Goal: Complete application form: Complete application form

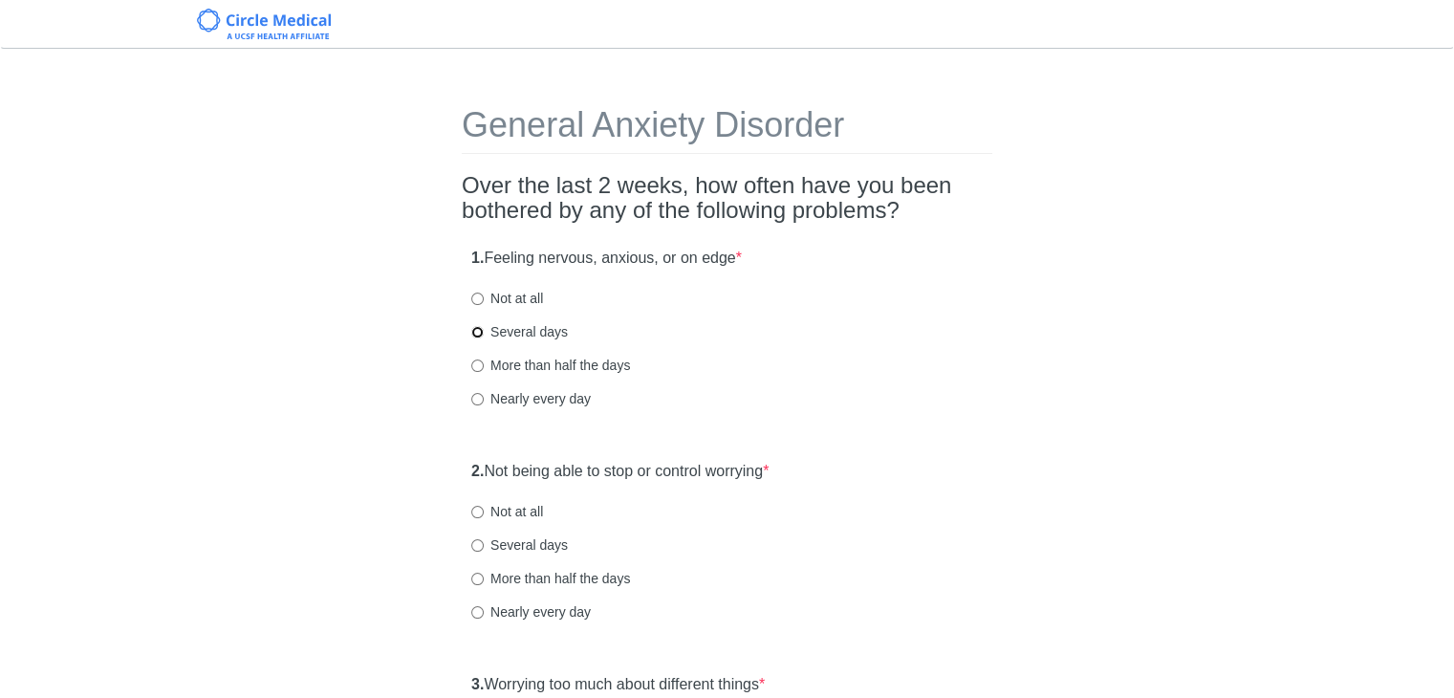
click at [476, 335] on input "Several days" at bounding box center [477, 332] width 12 height 12
radio input "true"
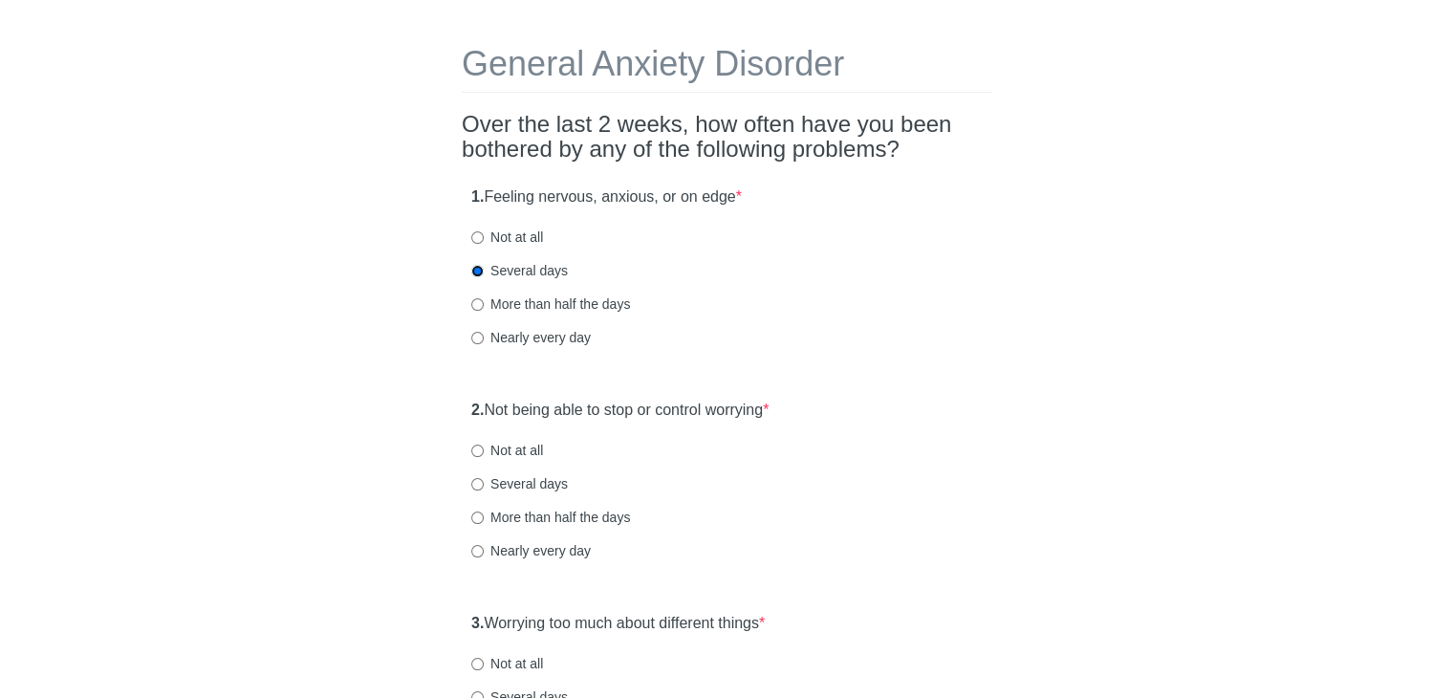
scroll to position [96, 0]
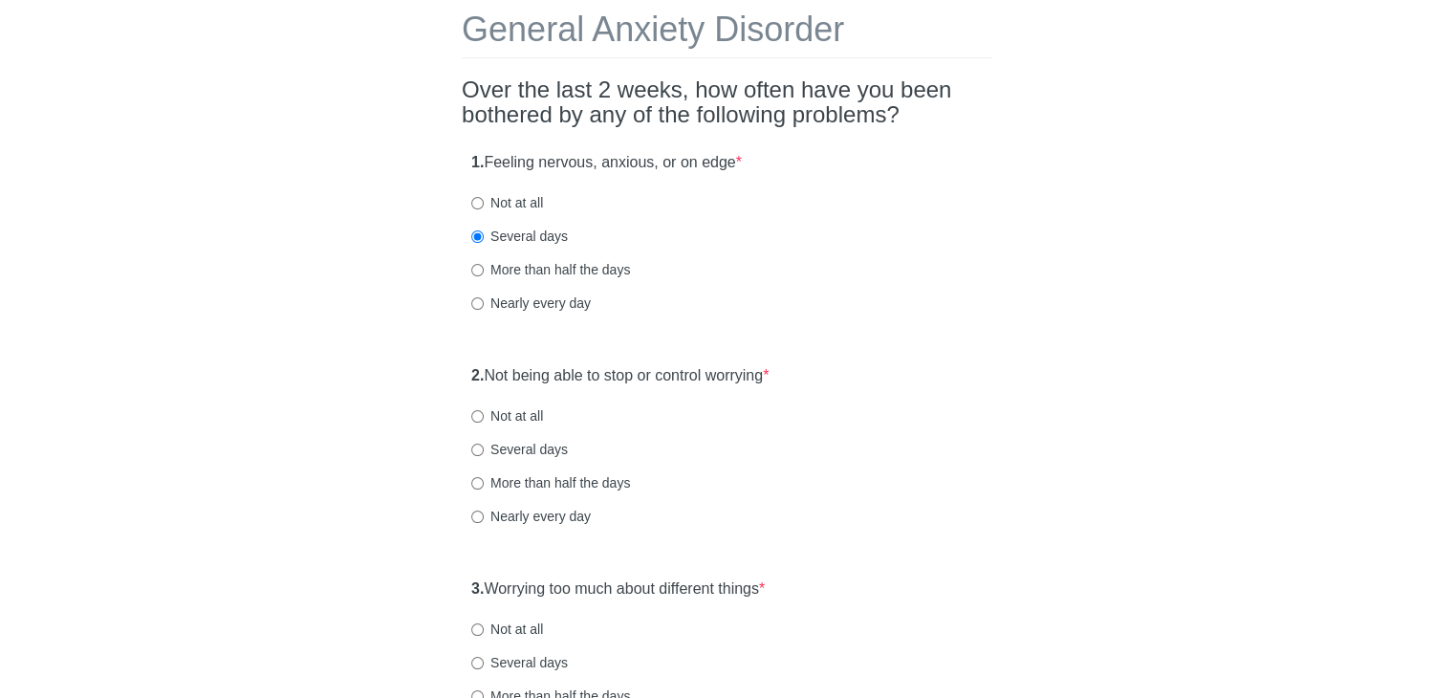
click at [507, 410] on label "Not at all" at bounding box center [507, 415] width 72 height 19
click at [484, 410] on input "Not at all" at bounding box center [477, 416] width 12 height 12
radio input "true"
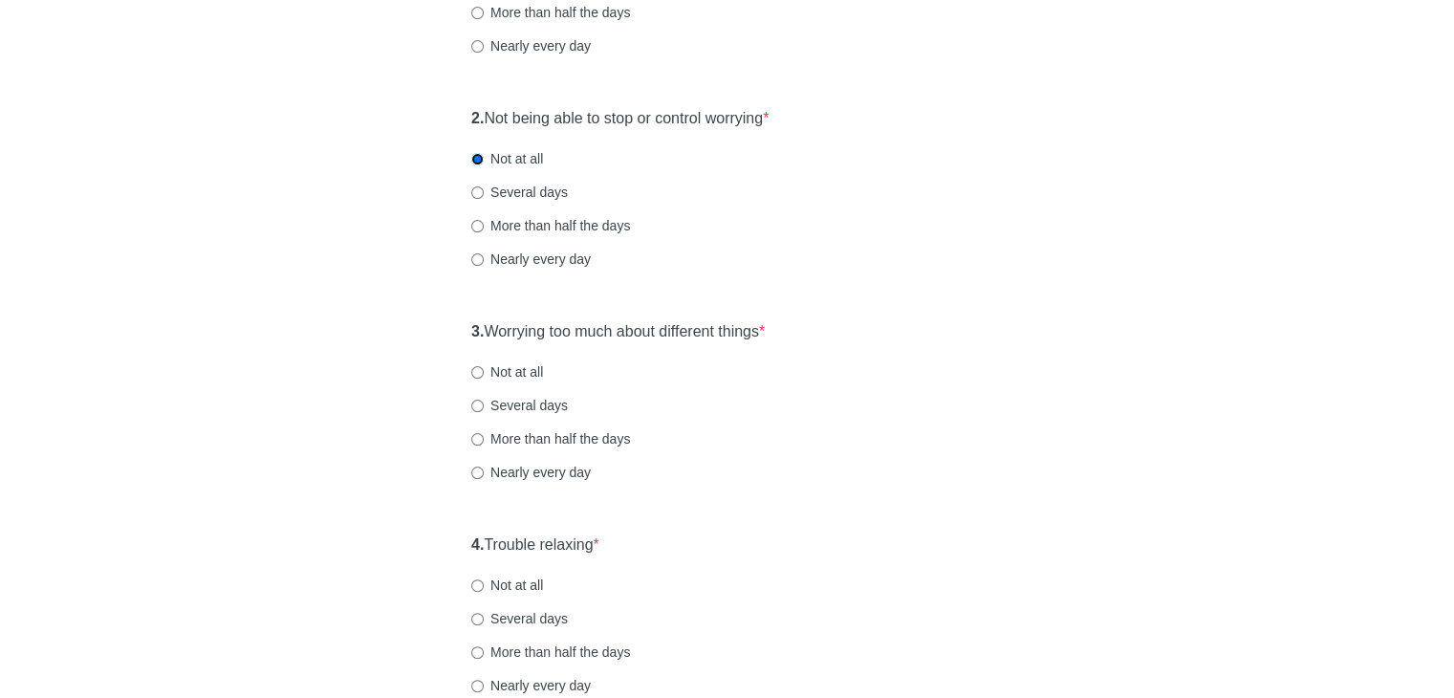
scroll to position [382, 0]
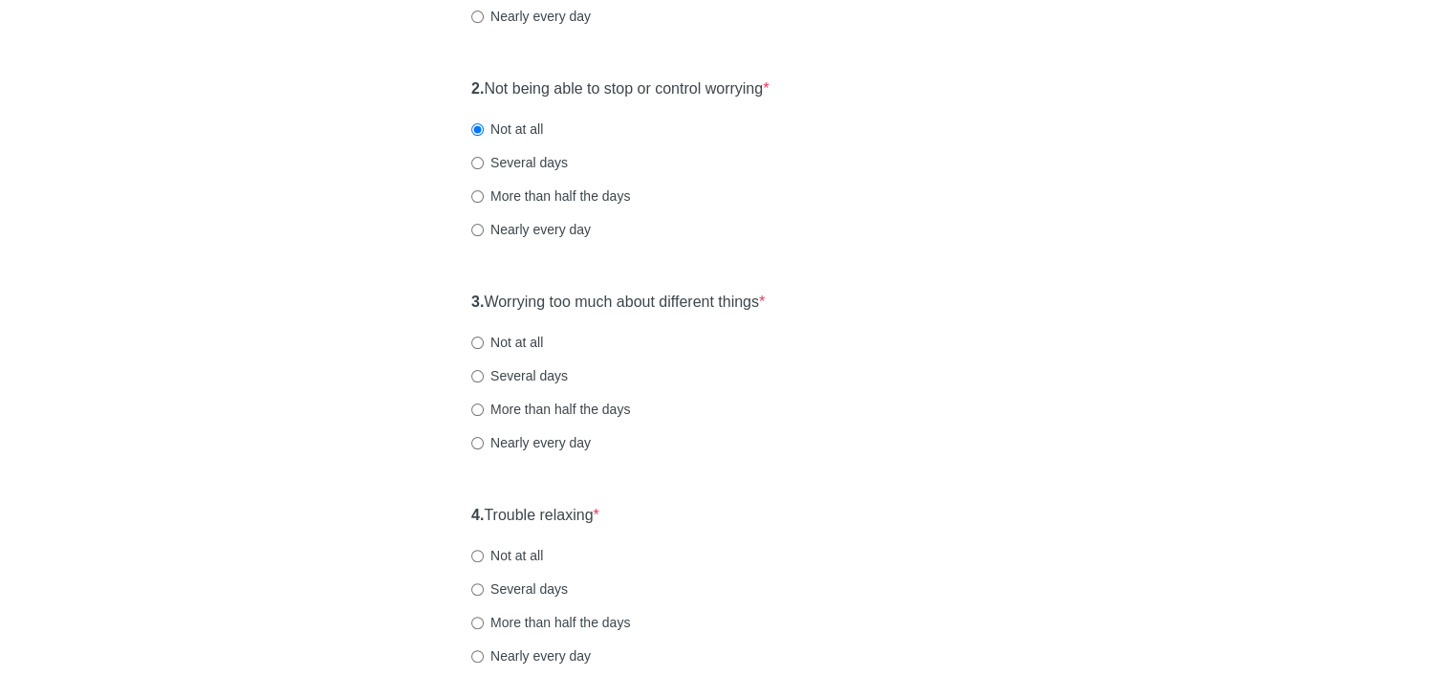
click at [497, 343] on label "Not at all" at bounding box center [507, 342] width 72 height 19
click at [484, 343] on input "Not at all" at bounding box center [477, 343] width 12 height 12
radio input "true"
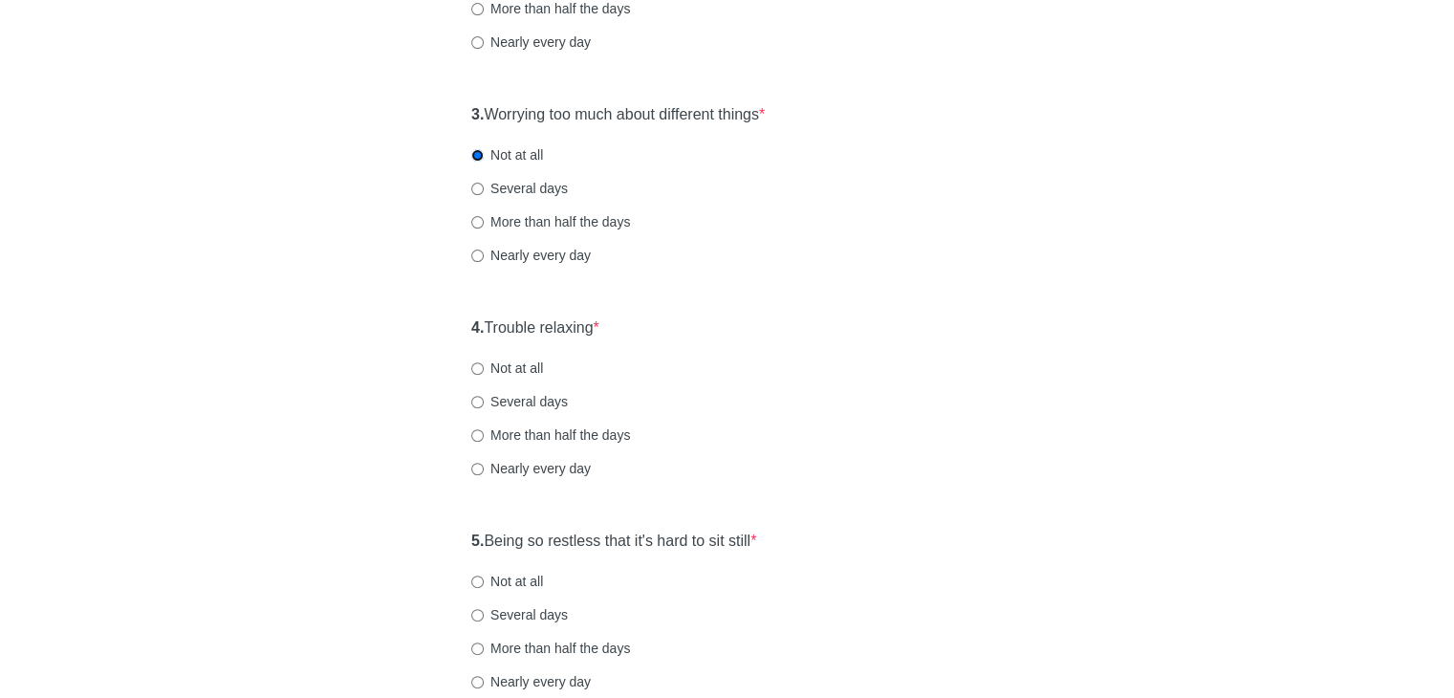
scroll to position [574, 0]
click at [506, 359] on label "Not at all" at bounding box center [507, 364] width 72 height 19
click at [484, 359] on input "Not at all" at bounding box center [477, 365] width 12 height 12
radio input "true"
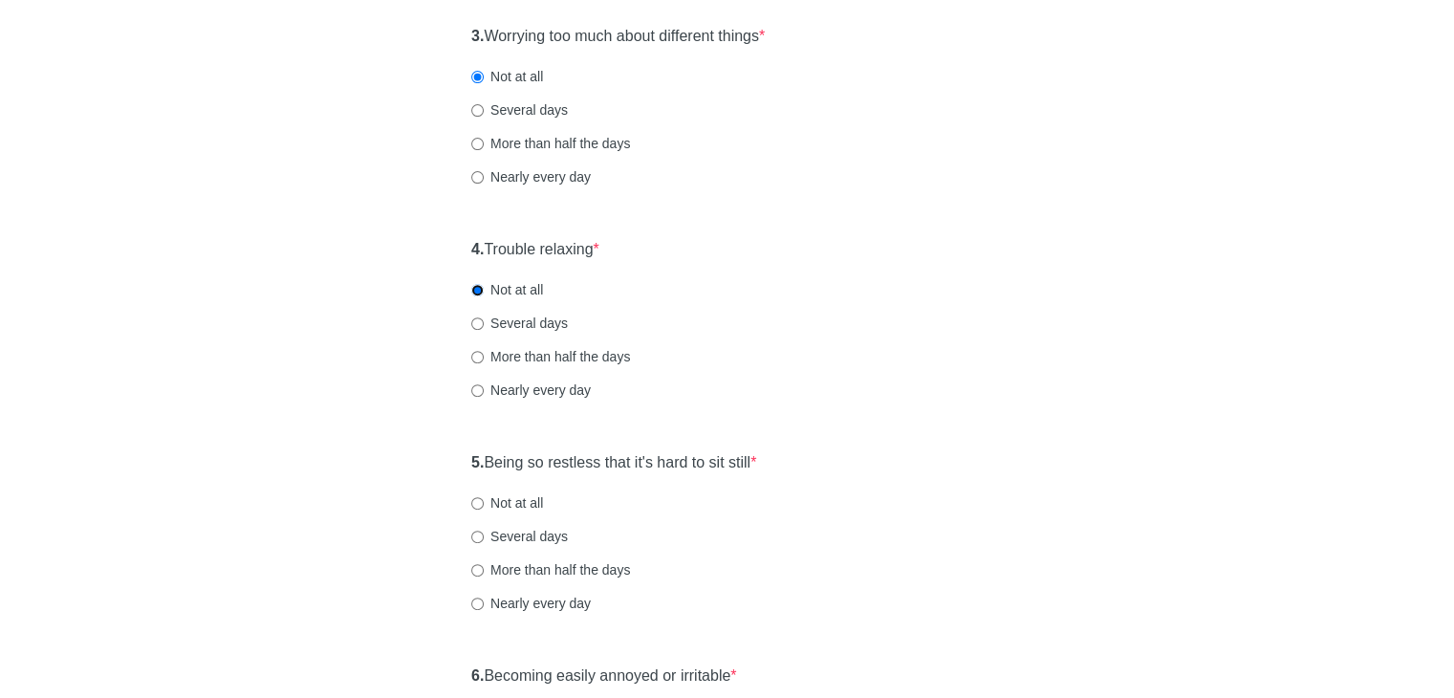
scroll to position [765, 0]
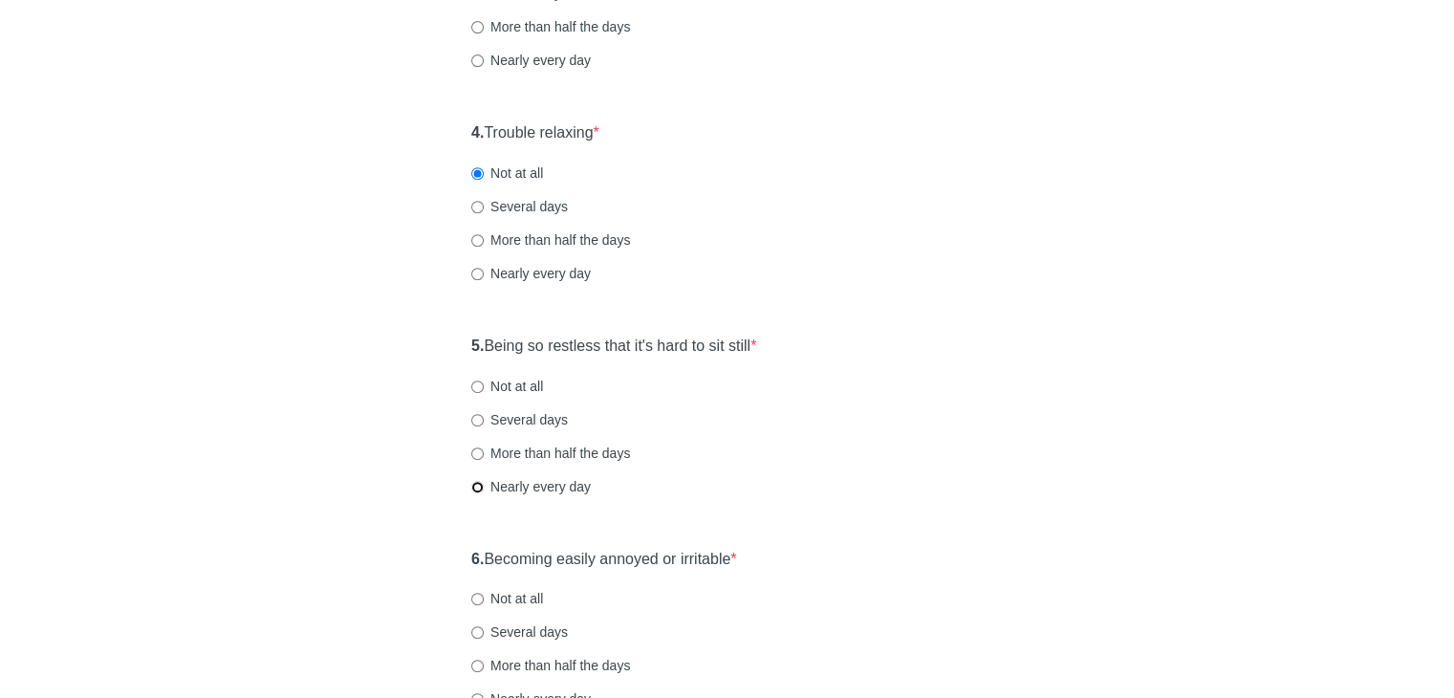
click at [473, 487] on input "Nearly every day" at bounding box center [477, 487] width 12 height 12
radio input "true"
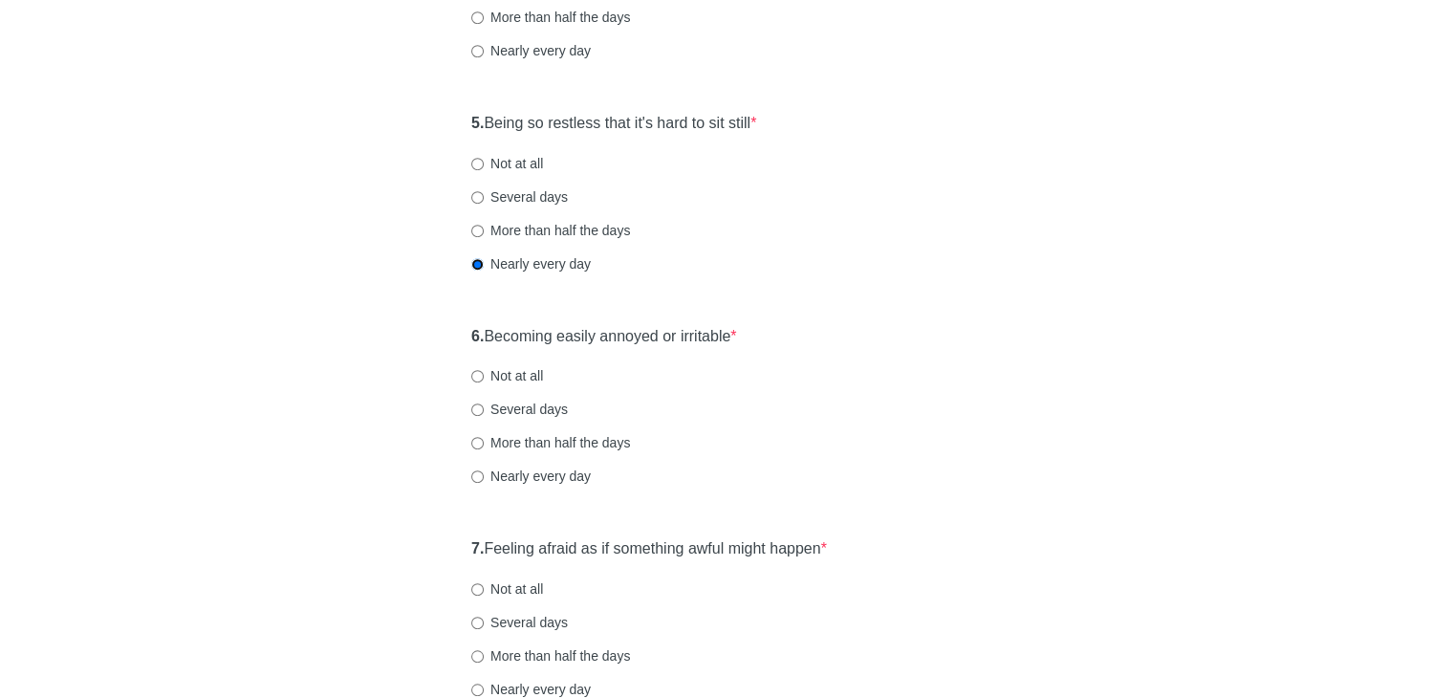
scroll to position [956, 0]
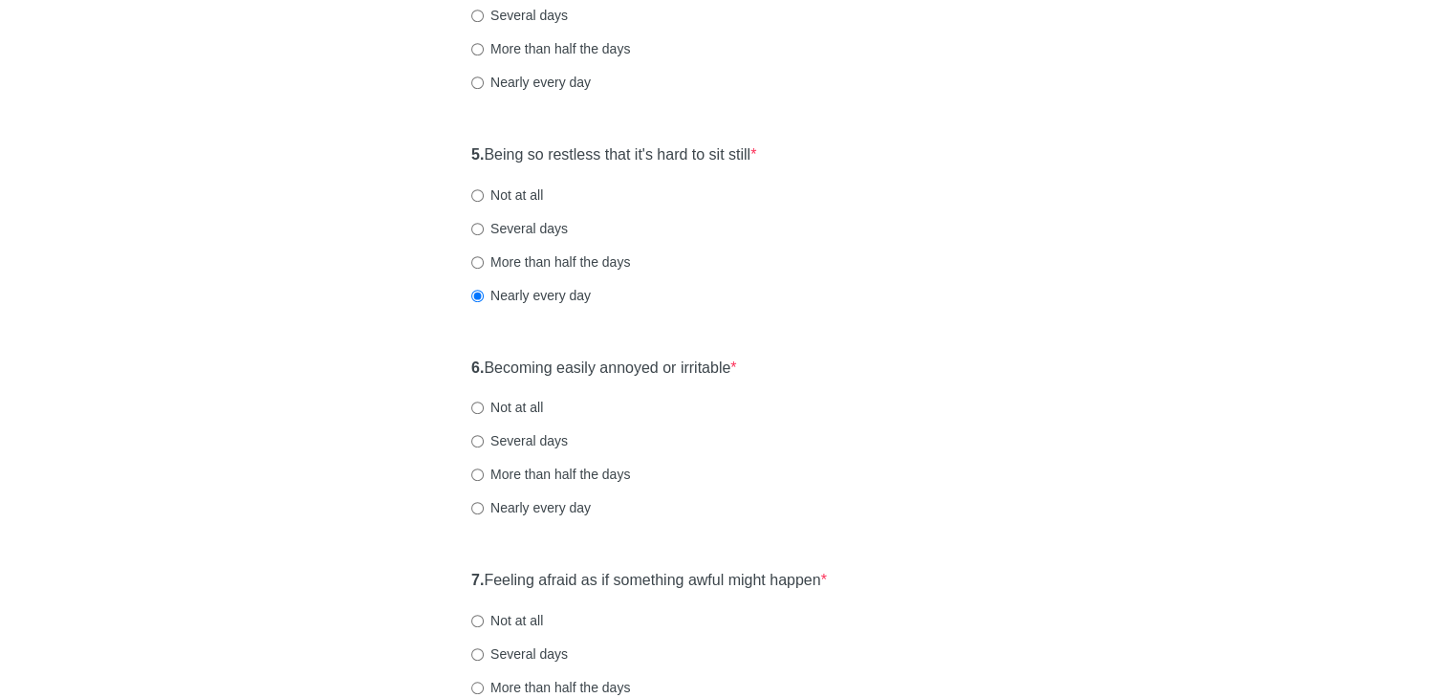
click at [487, 259] on label "More than half the days" at bounding box center [550, 261] width 159 height 19
click at [484, 259] on input "More than half the days" at bounding box center [477, 262] width 12 height 12
radio input "true"
click at [472, 435] on input "Several days" at bounding box center [477, 441] width 12 height 12
radio input "true"
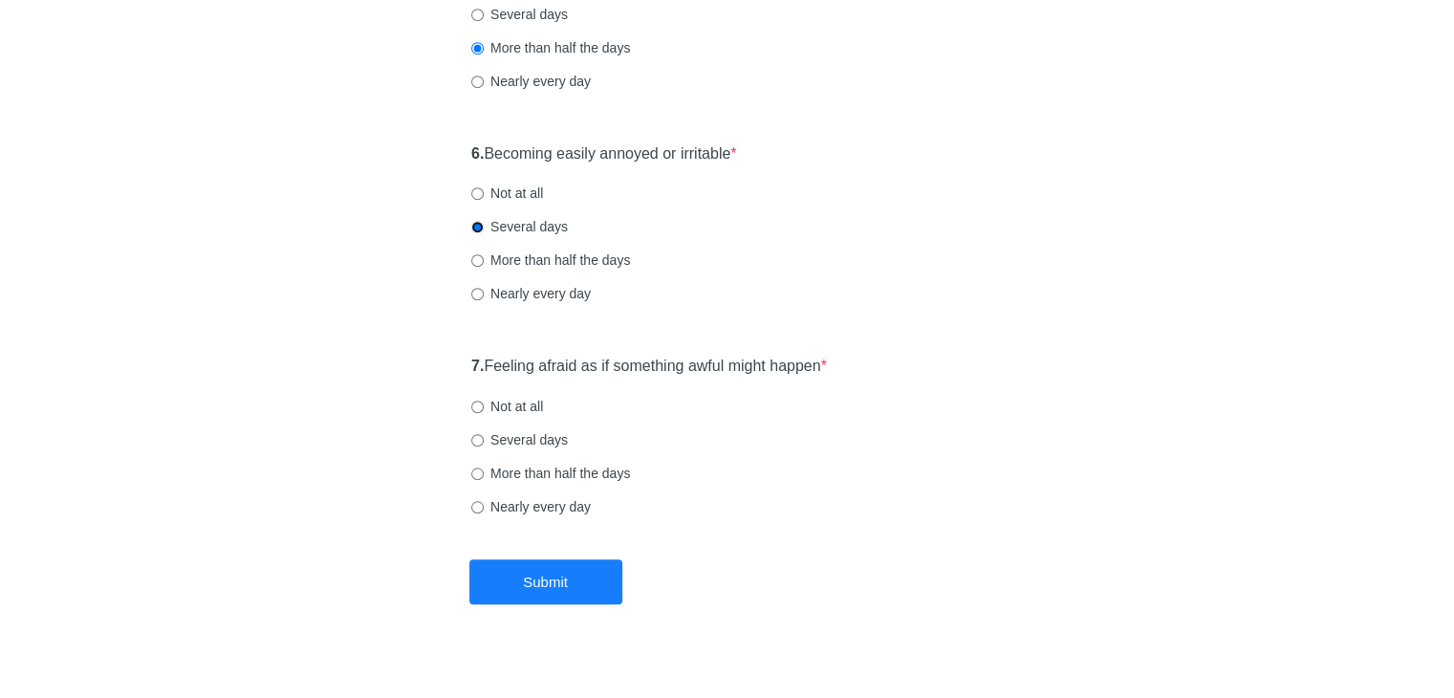
scroll to position [1192, 0]
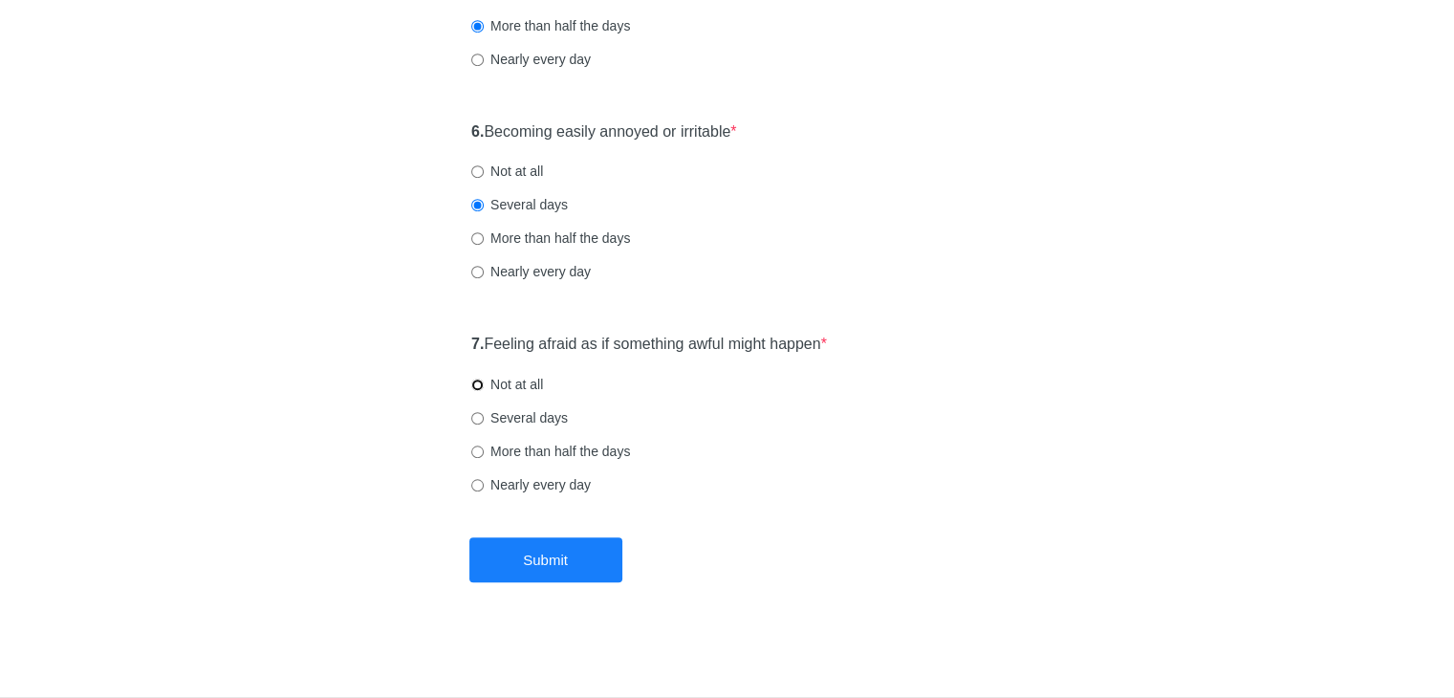
click at [481, 382] on input "Not at all" at bounding box center [477, 385] width 12 height 12
radio input "true"
click at [561, 565] on button "Submit" at bounding box center [545, 559] width 153 height 45
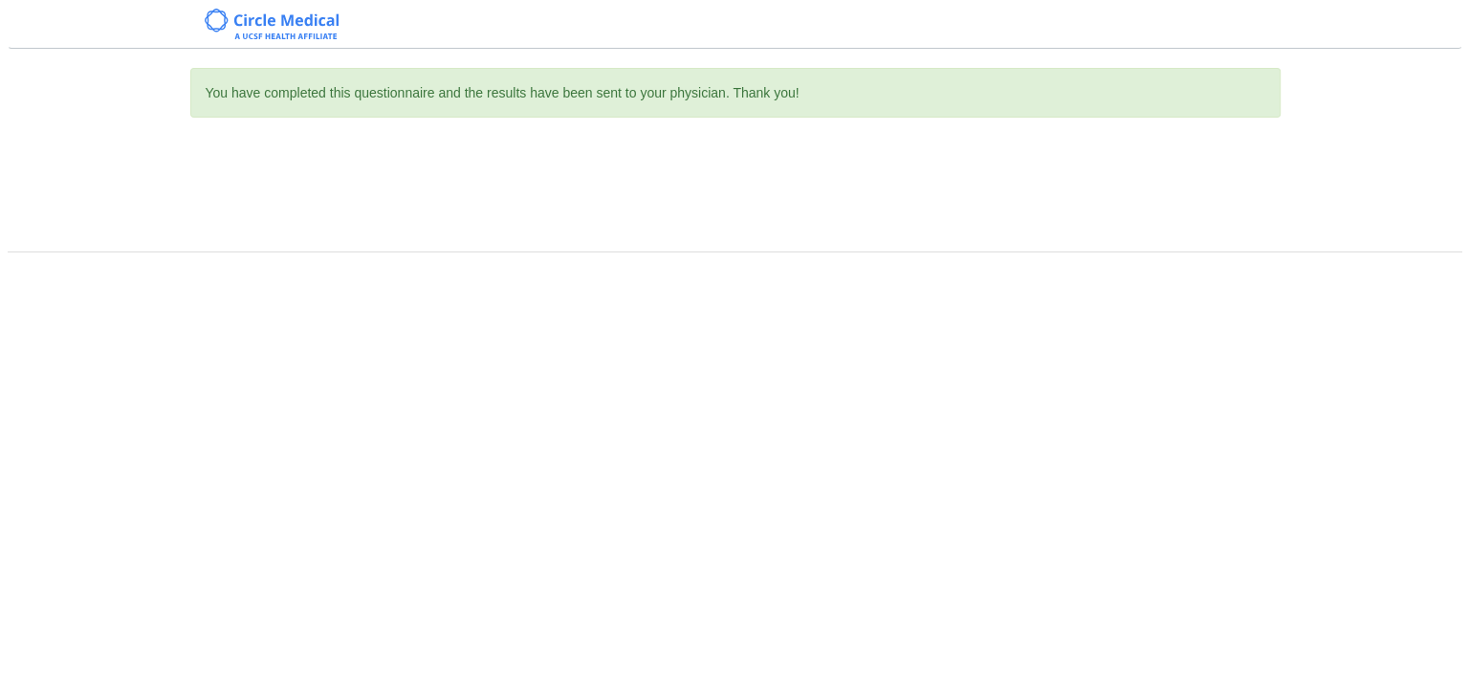
scroll to position [0, 0]
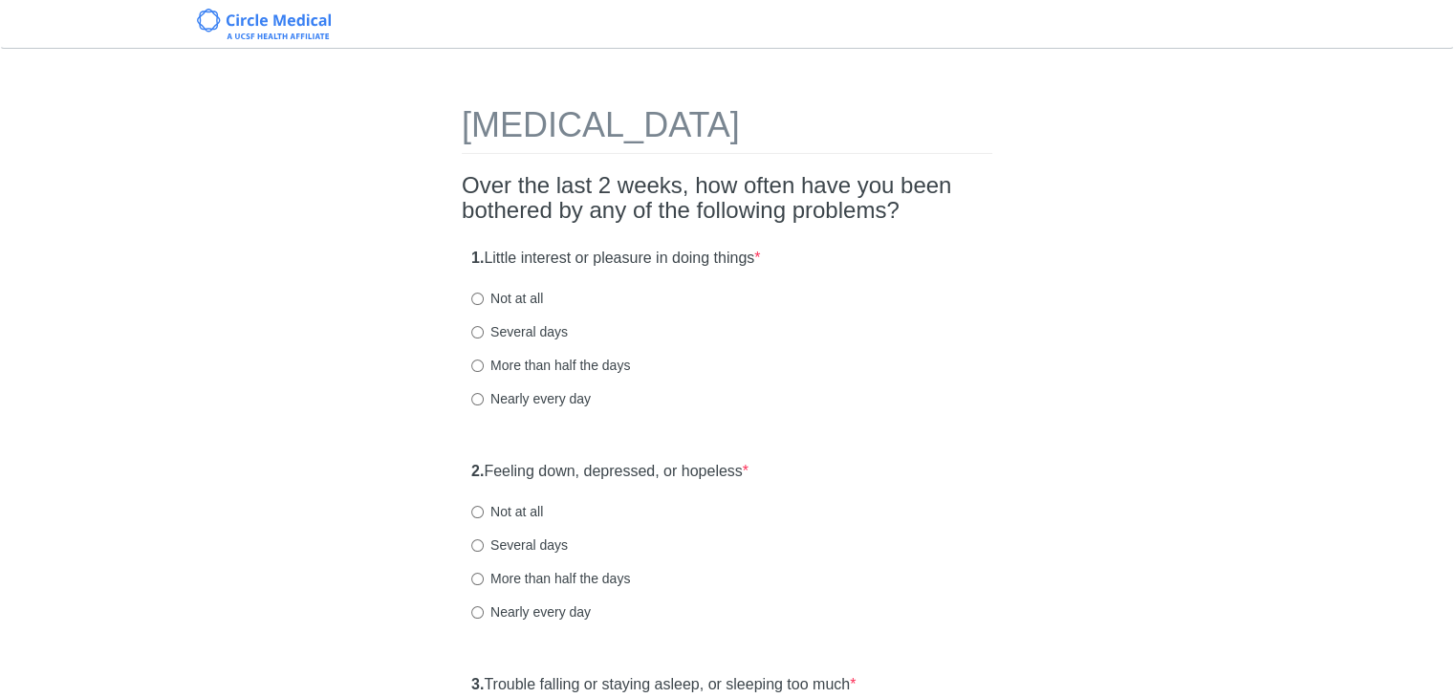
click at [506, 302] on label "Not at all" at bounding box center [507, 298] width 72 height 19
click at [484, 302] on input "Not at all" at bounding box center [477, 299] width 12 height 12
radio input "true"
click at [509, 326] on label "Several days" at bounding box center [519, 331] width 97 height 19
click at [484, 326] on input "Several days" at bounding box center [477, 332] width 12 height 12
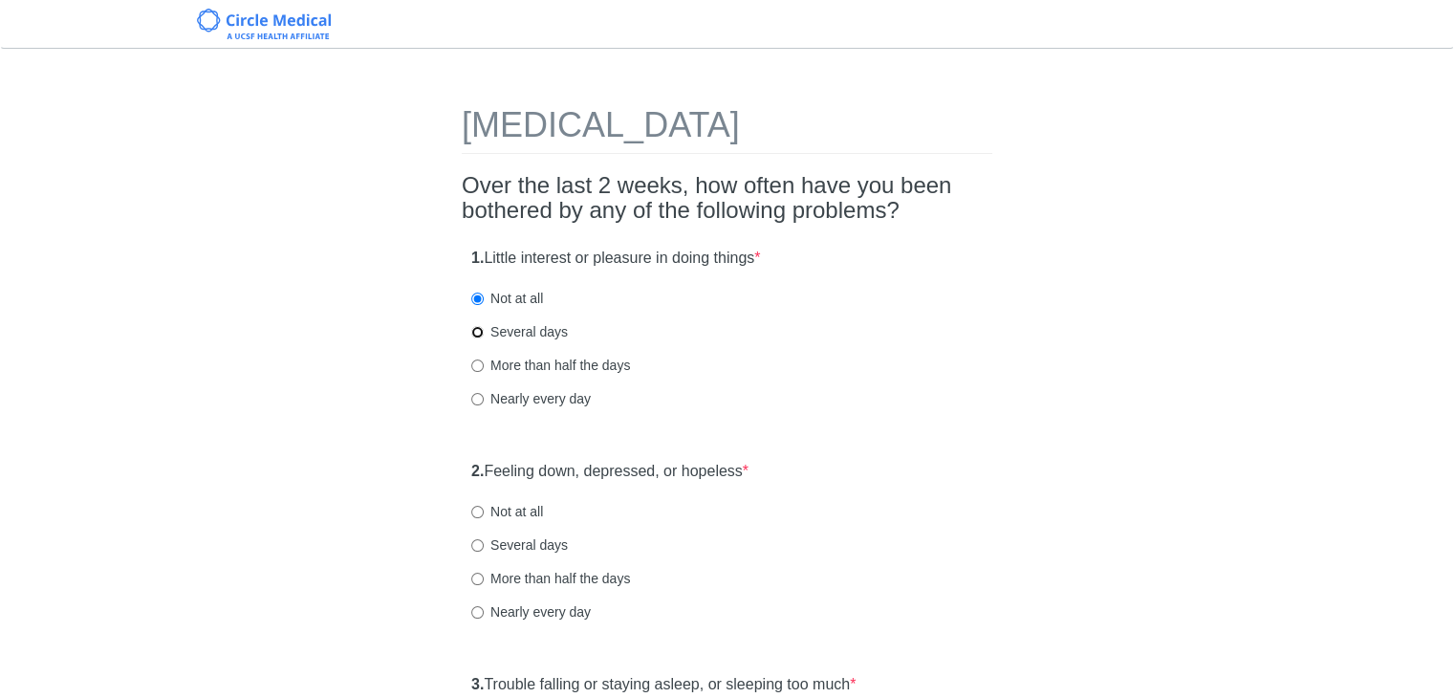
radio input "true"
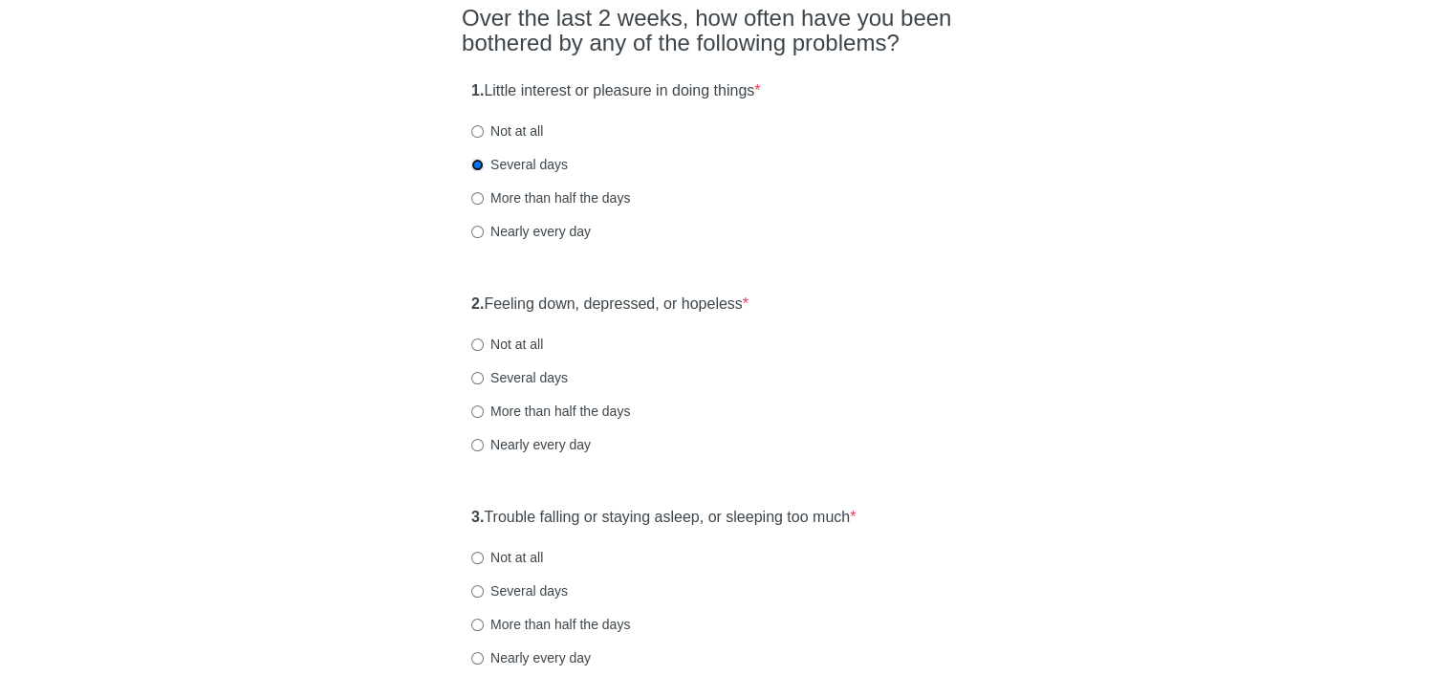
scroll to position [191, 0]
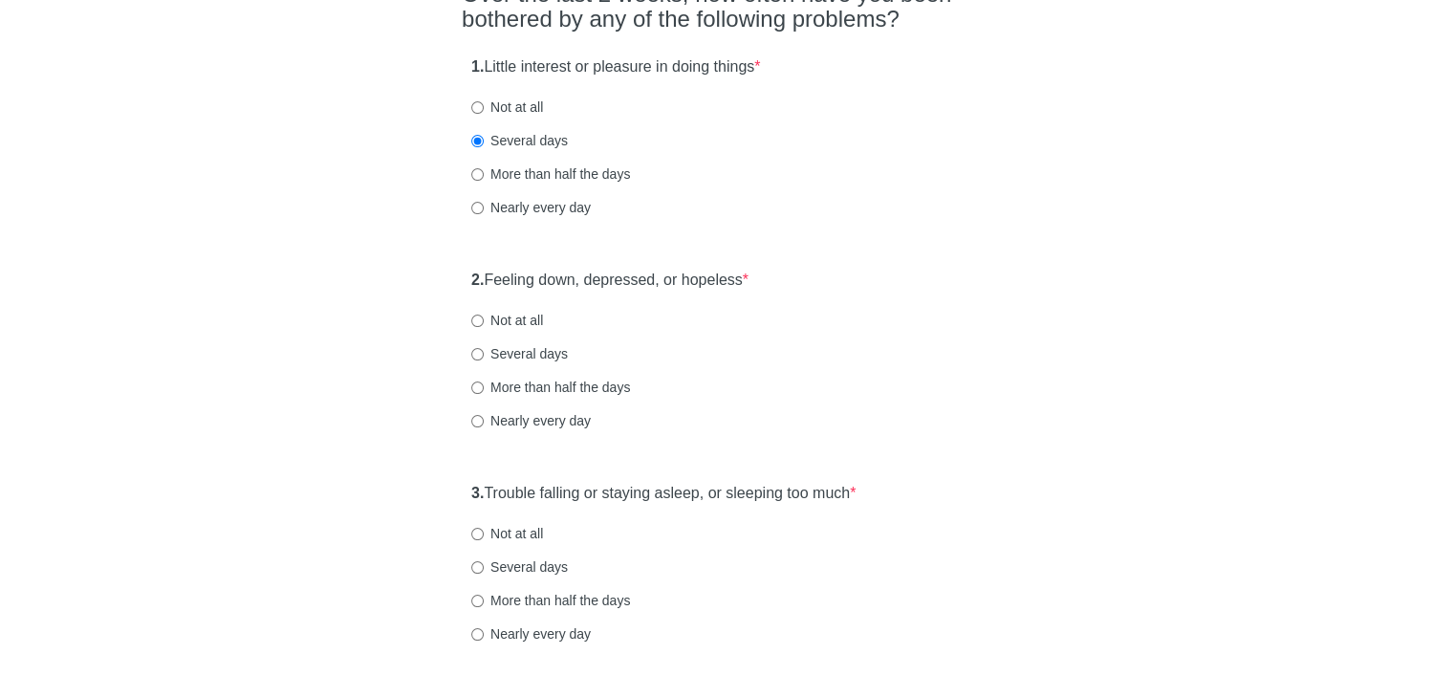
click at [488, 322] on label "Not at all" at bounding box center [507, 320] width 72 height 19
click at [484, 322] on input "Not at all" at bounding box center [477, 321] width 12 height 12
radio input "true"
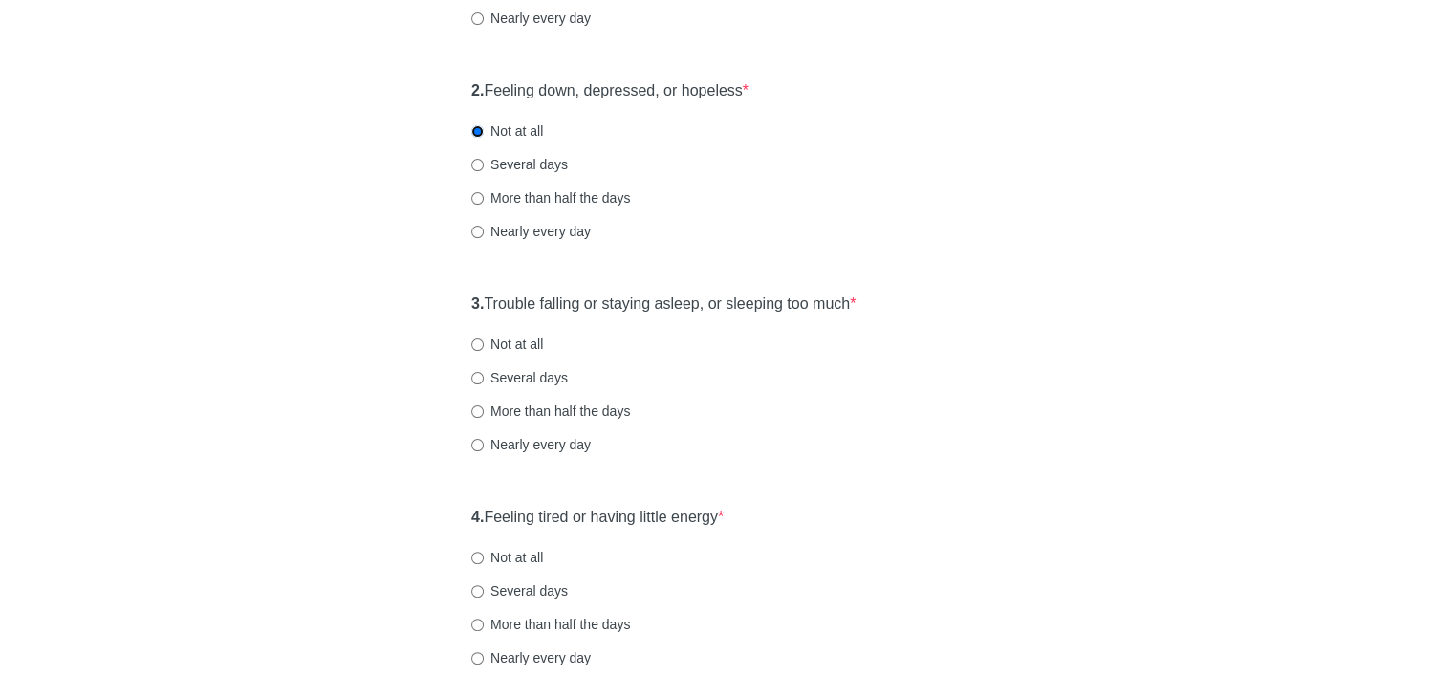
scroll to position [382, 0]
click at [531, 341] on label "Not at all" at bounding box center [507, 342] width 72 height 19
click at [484, 341] on input "Not at all" at bounding box center [477, 343] width 12 height 12
radio input "true"
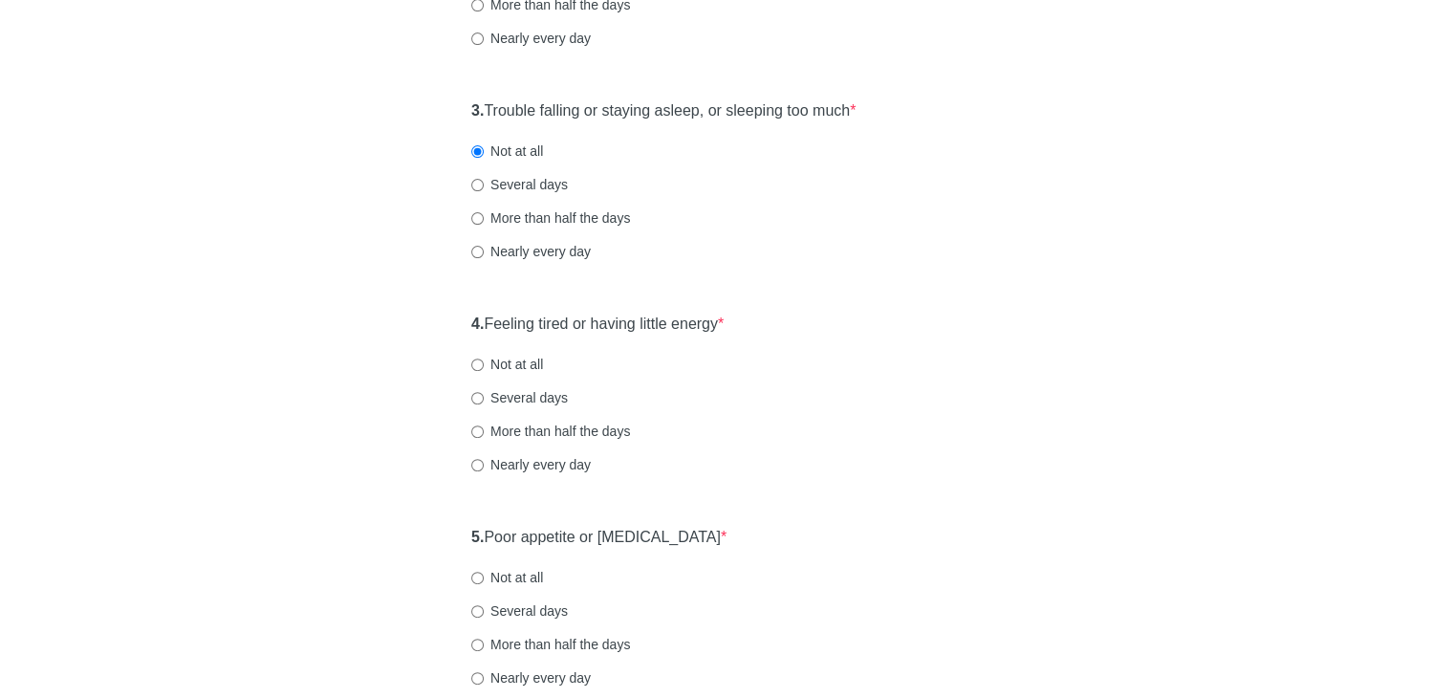
click at [497, 429] on label "More than half the days" at bounding box center [550, 431] width 159 height 19
click at [484, 429] on input "More than half the days" at bounding box center [477, 431] width 12 height 12
radio input "true"
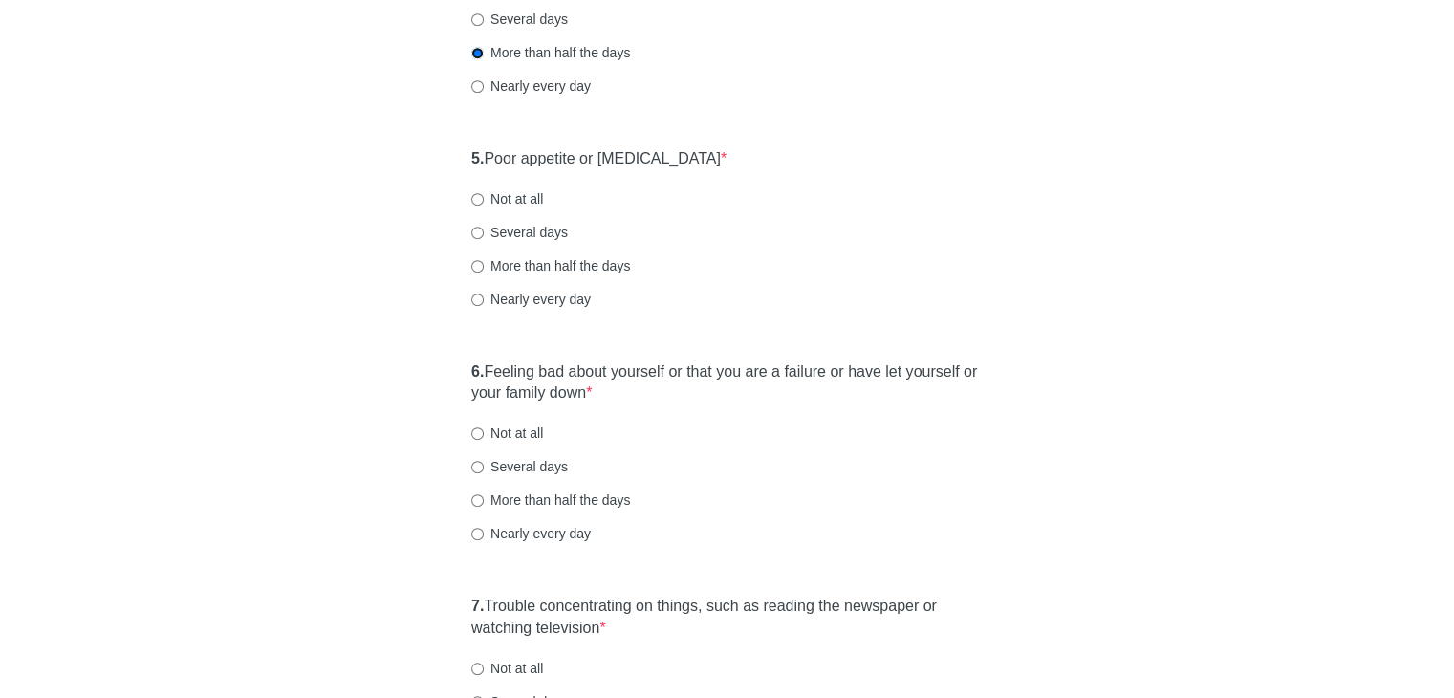
scroll to position [956, 0]
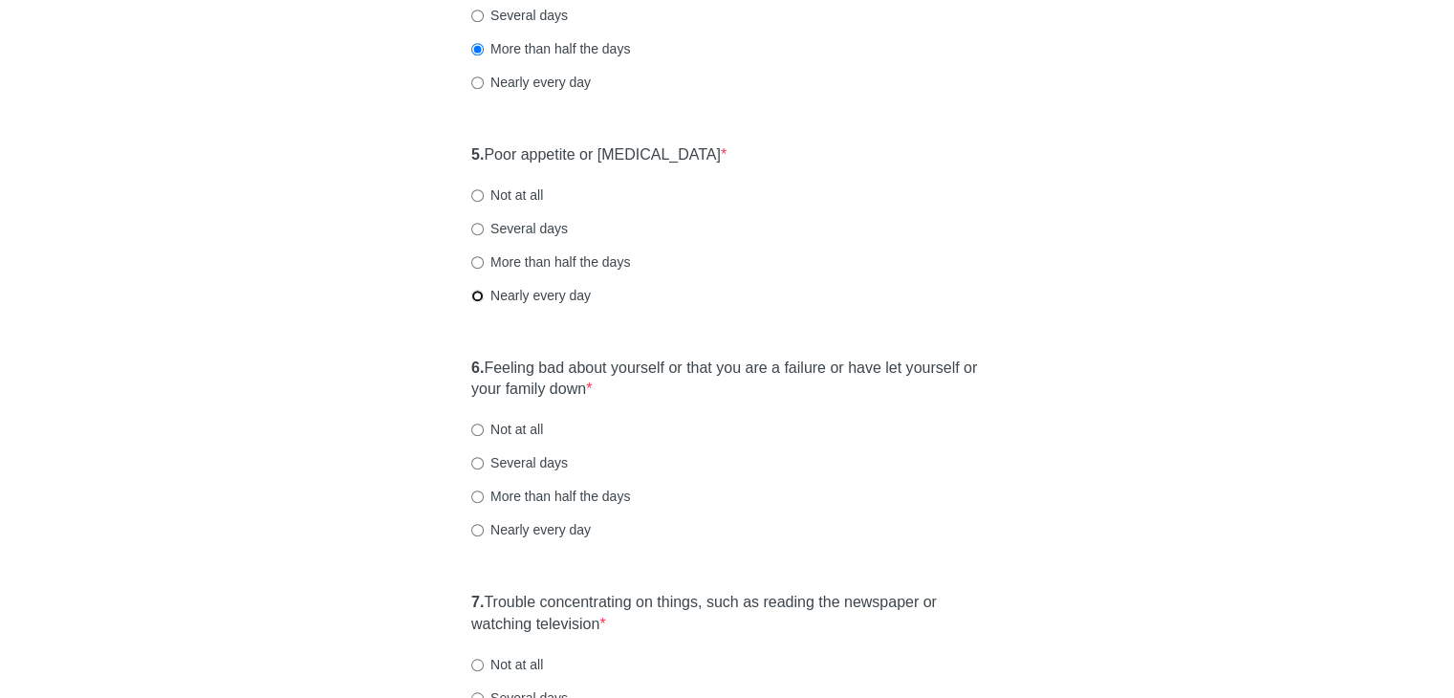
click at [477, 298] on input "Nearly every day" at bounding box center [477, 296] width 12 height 12
radio input "true"
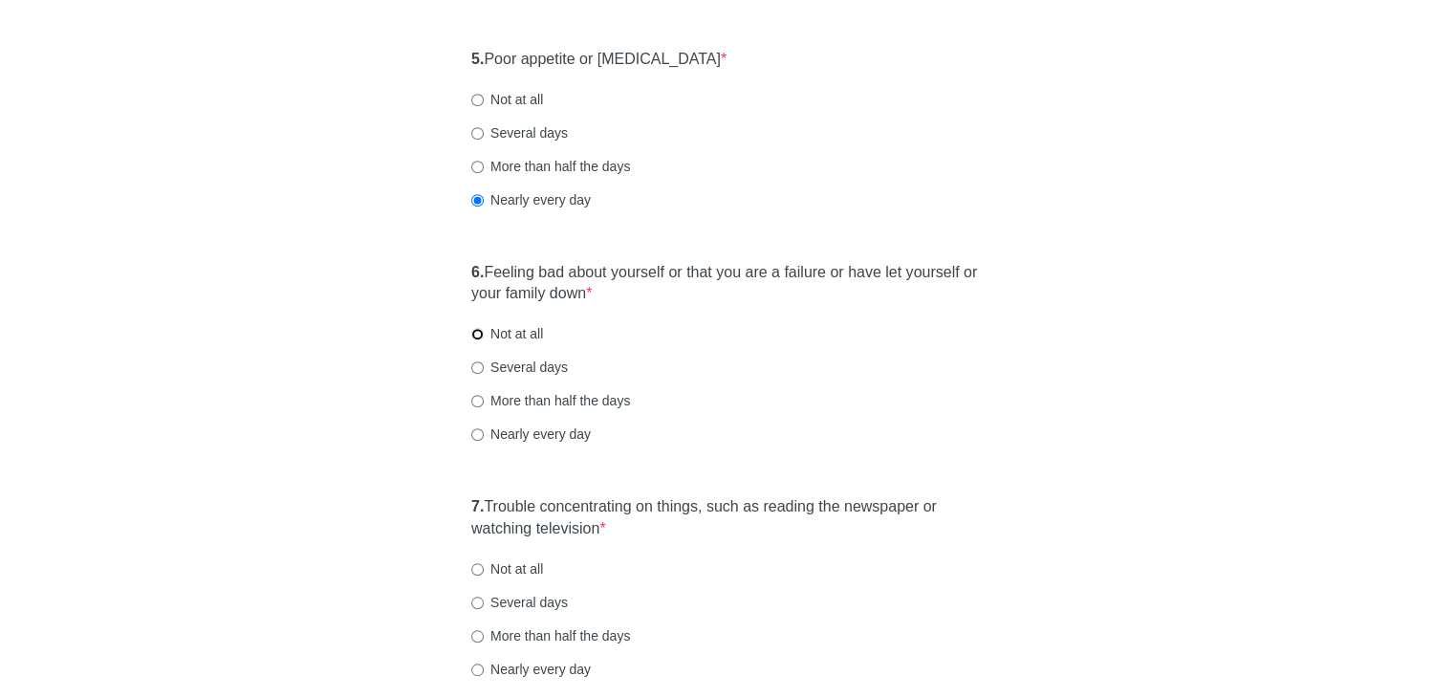
click at [482, 328] on input "Not at all" at bounding box center [477, 334] width 12 height 12
radio input "true"
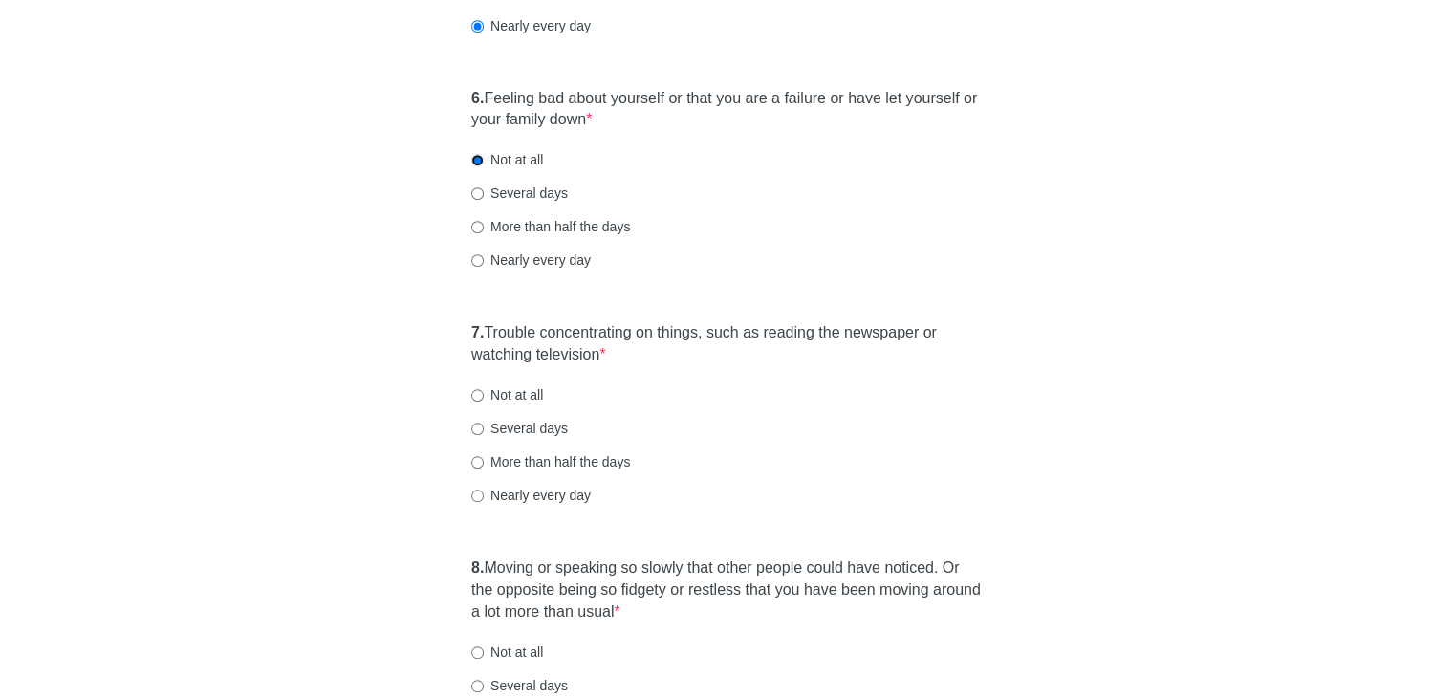
scroll to position [1339, 0]
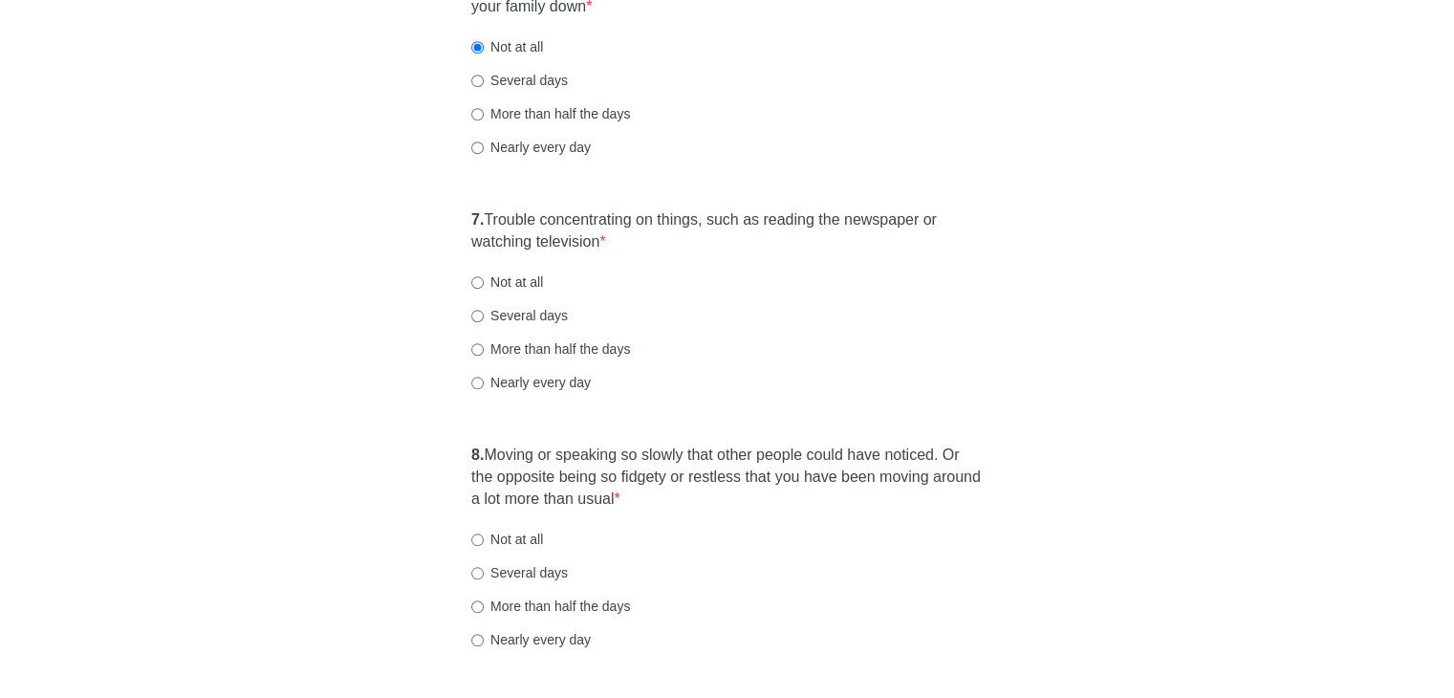
click at [504, 342] on label "More than half the days" at bounding box center [550, 348] width 159 height 19
click at [484, 343] on input "More than half the days" at bounding box center [477, 349] width 12 height 12
radio input "true"
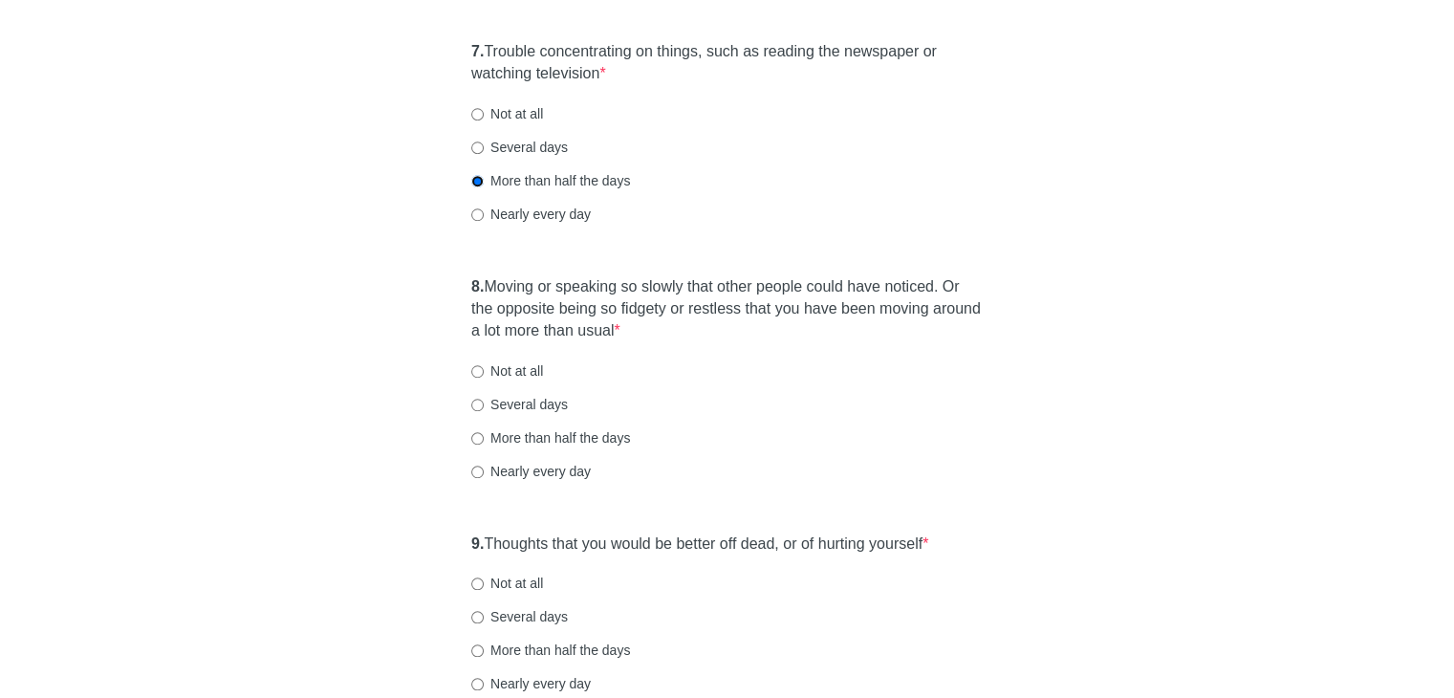
scroll to position [1530, 0]
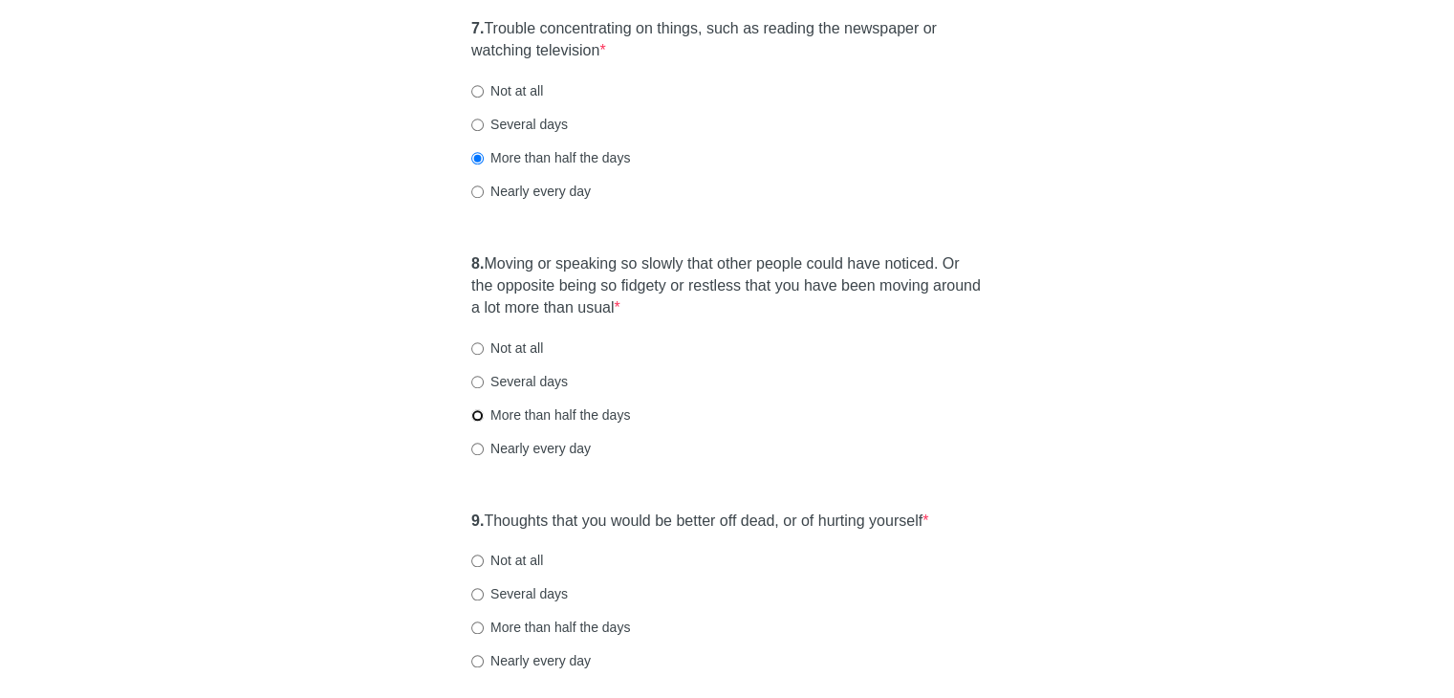
click at [483, 413] on input "More than half the days" at bounding box center [477, 415] width 12 height 12
radio input "true"
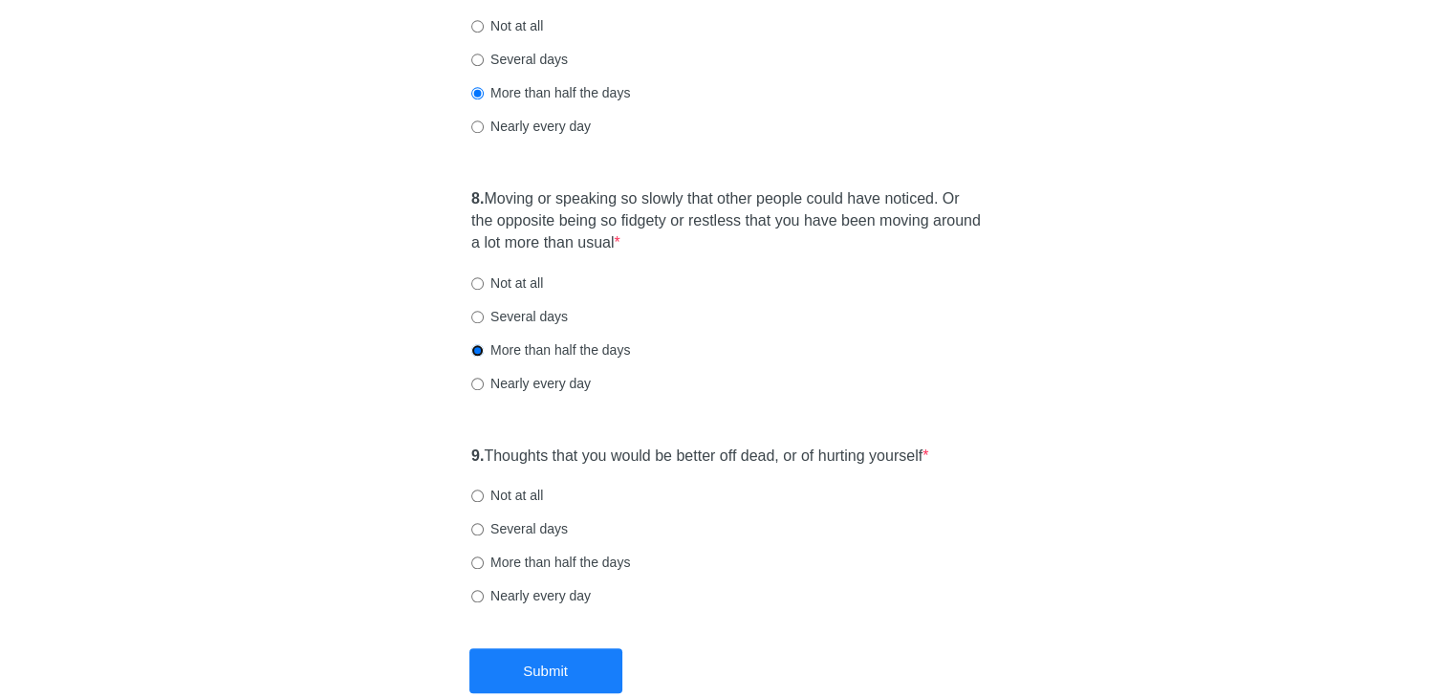
scroll to position [1706, 0]
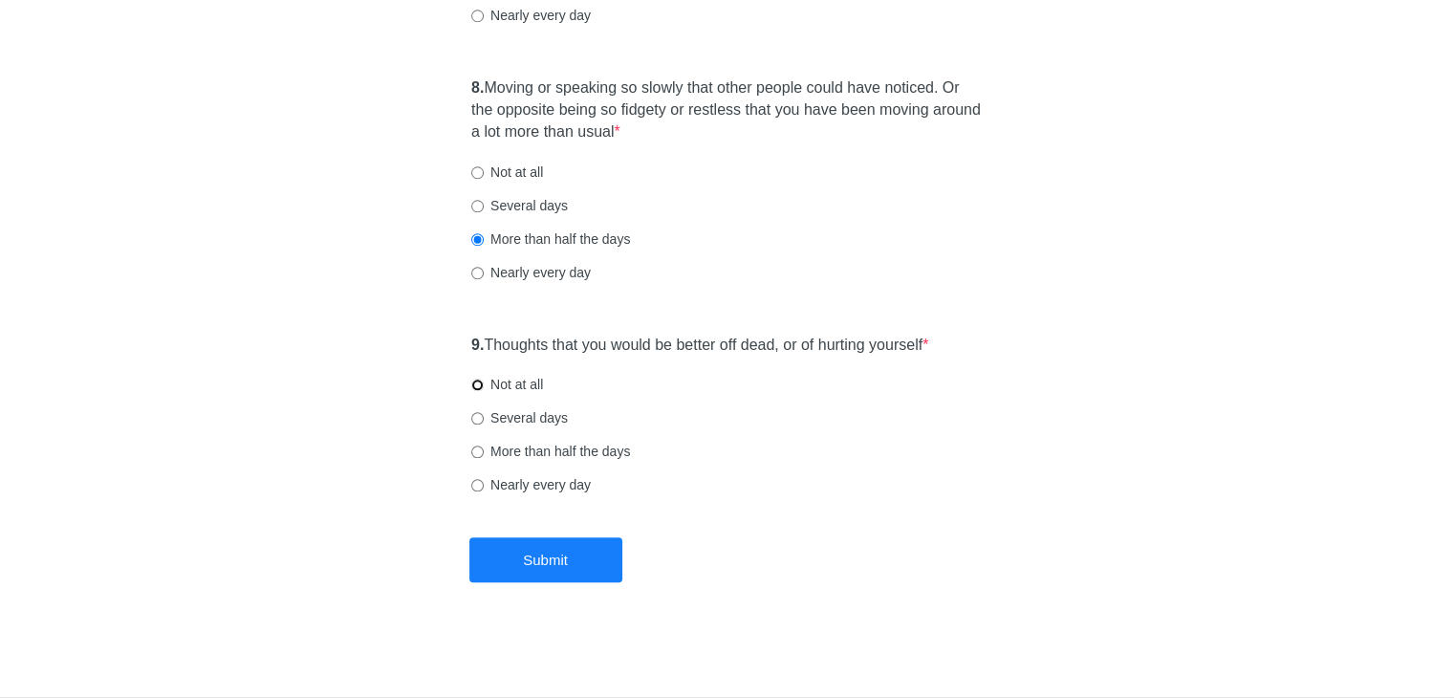
click at [482, 388] on input "Not at all" at bounding box center [477, 385] width 12 height 12
radio input "true"
drag, startPoint x: 551, startPoint y: 555, endPoint x: 547, endPoint y: 527, distance: 28.9
click at [551, 554] on button "Submit" at bounding box center [545, 559] width 153 height 45
